Goal: Find specific page/section: Find specific page/section

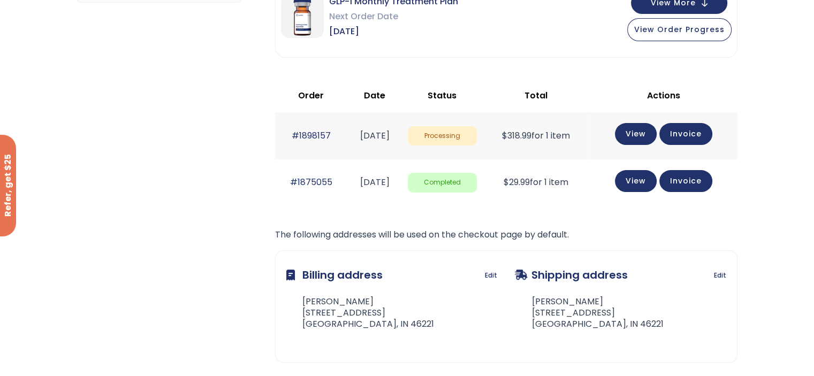
scroll to position [267, 0]
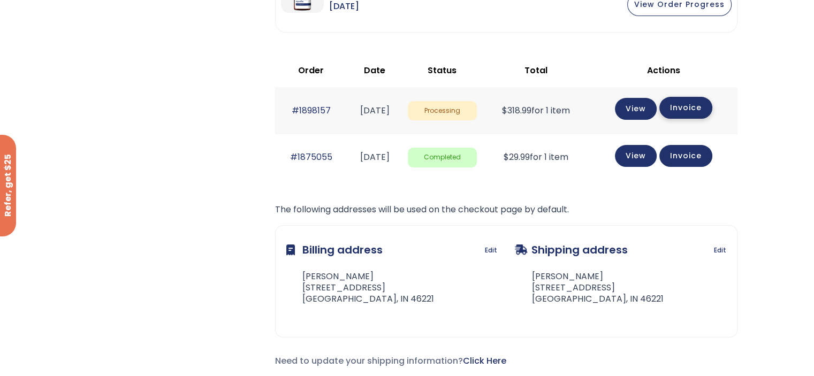
click at [689, 113] on link "Invoice" at bounding box center [685, 108] width 53 height 22
click at [631, 111] on link "View" at bounding box center [636, 108] width 42 height 22
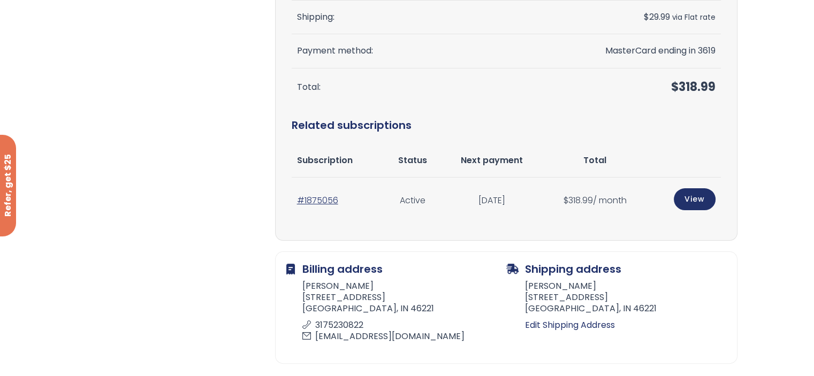
scroll to position [267, 0]
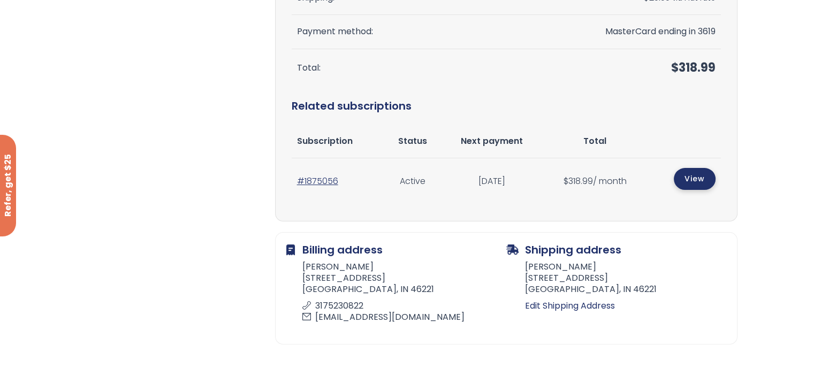
click at [710, 178] on link "View" at bounding box center [694, 179] width 42 height 22
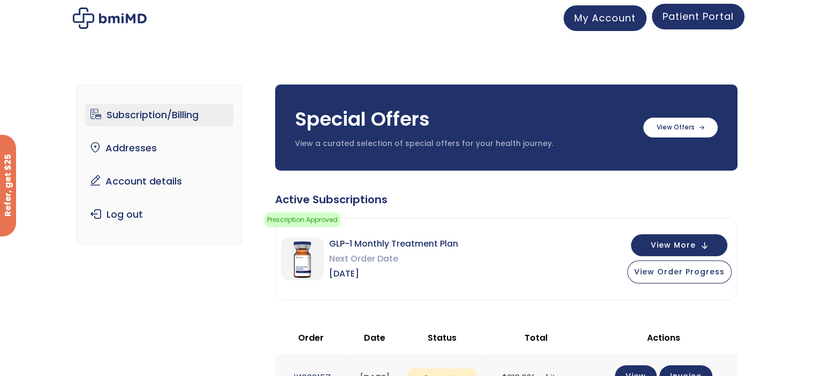
click at [708, 18] on span "Patient Portal" at bounding box center [697, 16] width 71 height 13
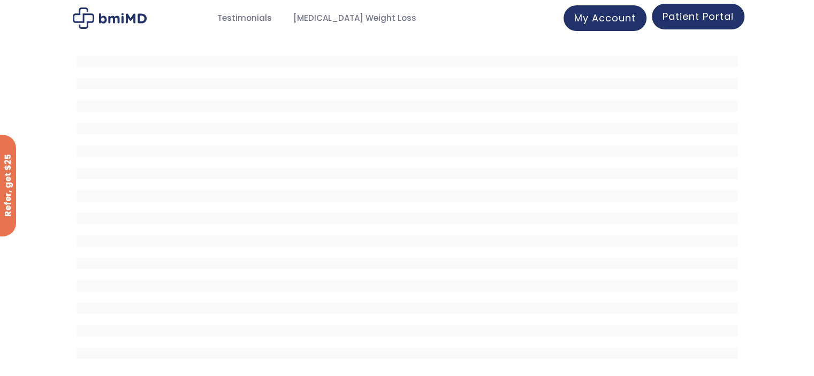
click at [700, 13] on span "Patient Portal" at bounding box center [697, 16] width 71 height 13
